Goal: Information Seeking & Learning: Check status

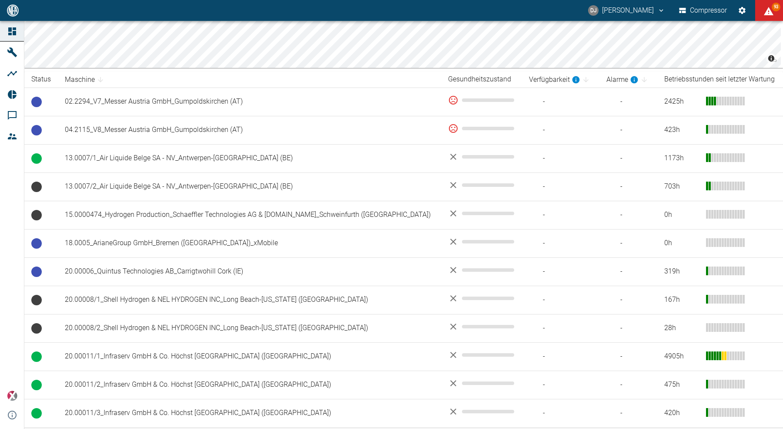
scroll to position [84, 0]
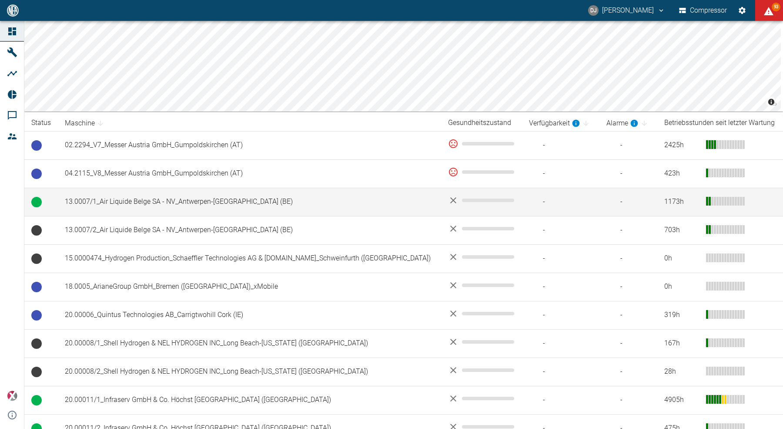
click at [161, 201] on td "13.0007/1_Air Liquide Belge SA - NV_Antwerpen-[GEOGRAPHIC_DATA] (BE)" at bounding box center [249, 202] width 383 height 28
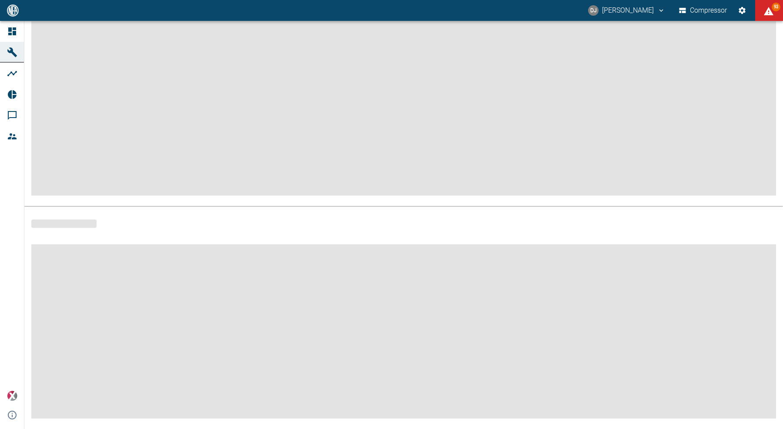
scroll to position [78, 0]
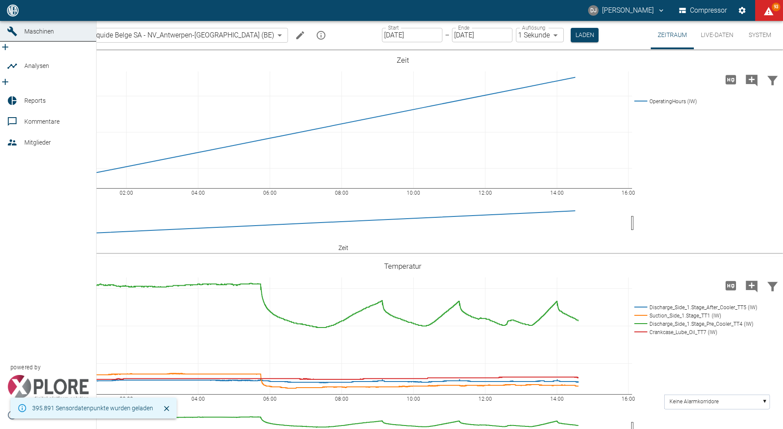
click at [12, 16] on icon at bounding box center [12, 10] width 10 height 10
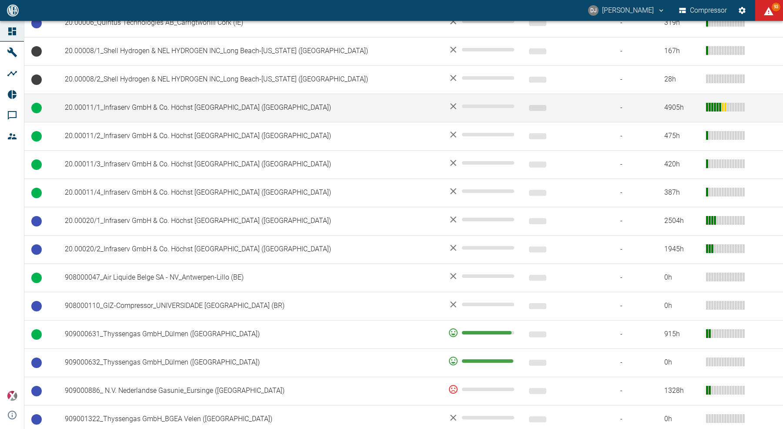
scroll to position [412, 0]
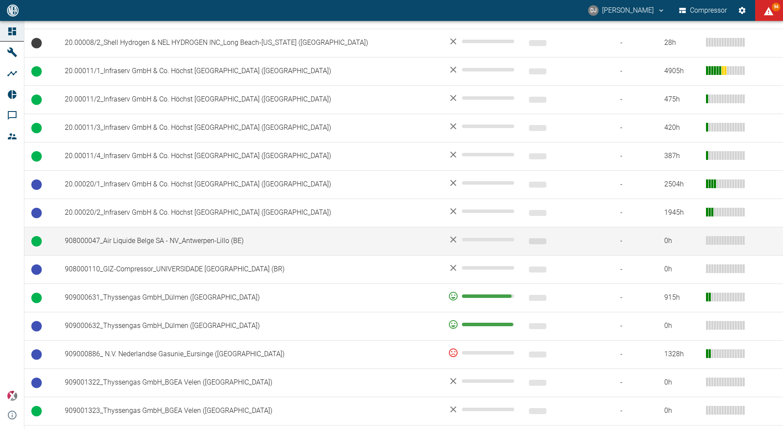
click at [132, 241] on td "908000047_Air Liquide Belge SA - NV_Antwerpen-Lillo (BE)" at bounding box center [249, 241] width 383 height 28
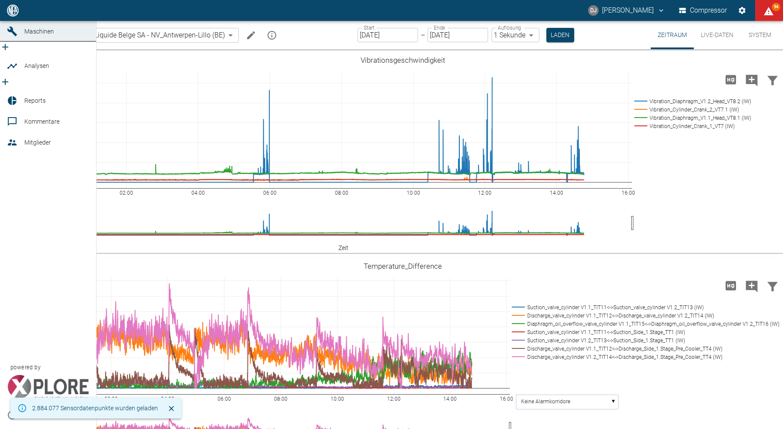
click at [11, 36] on icon at bounding box center [12, 32] width 10 height 10
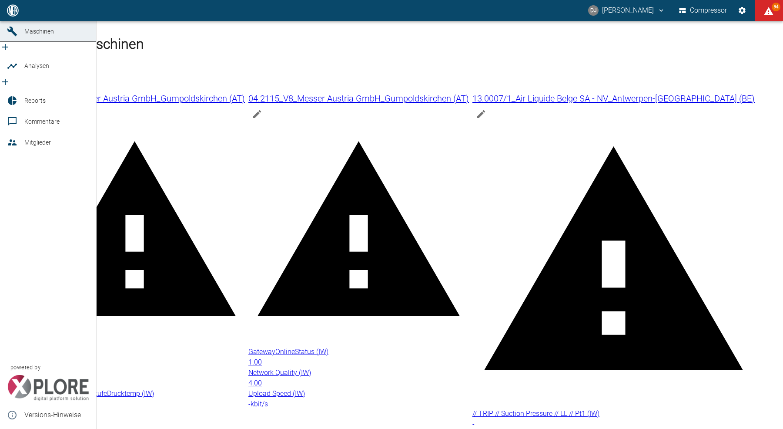
click at [20, 37] on div at bounding box center [13, 31] width 13 height 10
click at [14, 14] on icon at bounding box center [12, 11] width 8 height 8
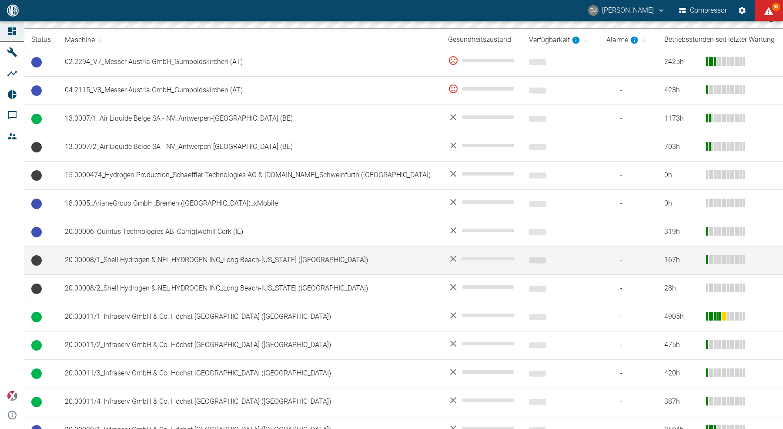
scroll to position [172, 0]
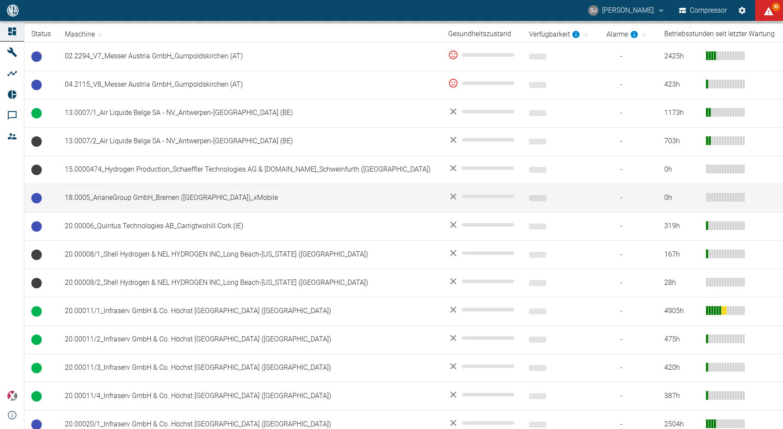
click at [158, 196] on td "18.0005_ArianeGroup GmbH_Bremen ([GEOGRAPHIC_DATA])_xMobile" at bounding box center [249, 198] width 383 height 28
